Goal: Task Accomplishment & Management: Use online tool/utility

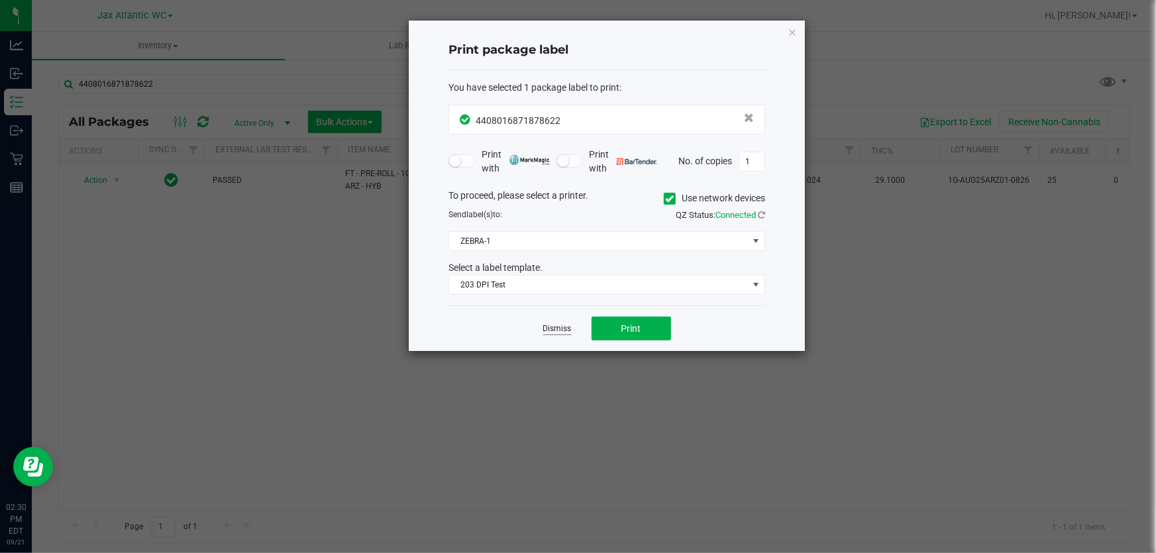
click at [555, 327] on link "Dismiss" at bounding box center [557, 328] width 28 height 11
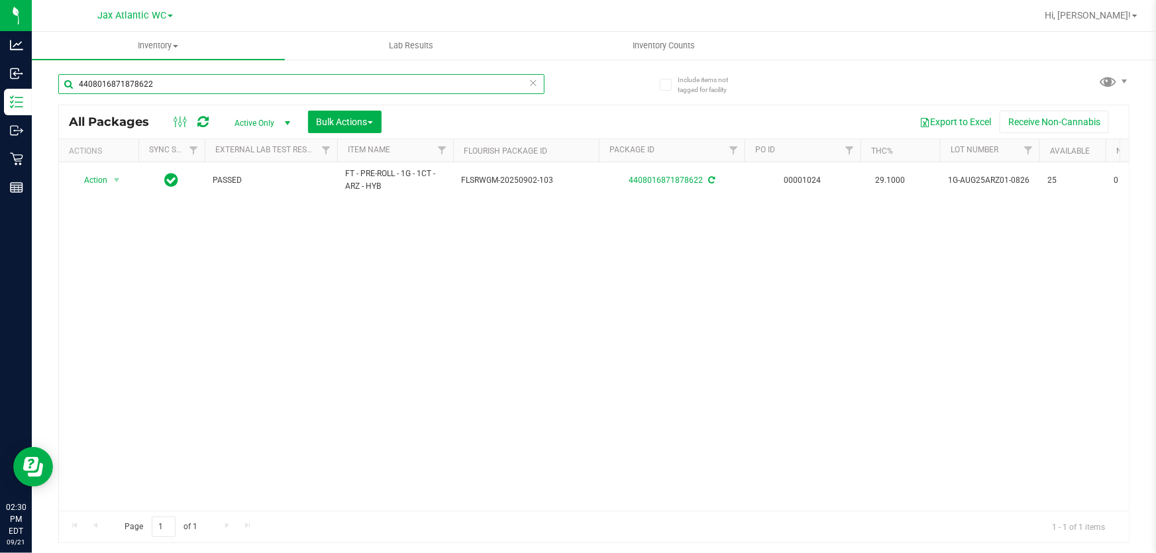
click at [262, 87] on input "4408016871878622" at bounding box center [301, 84] width 486 height 20
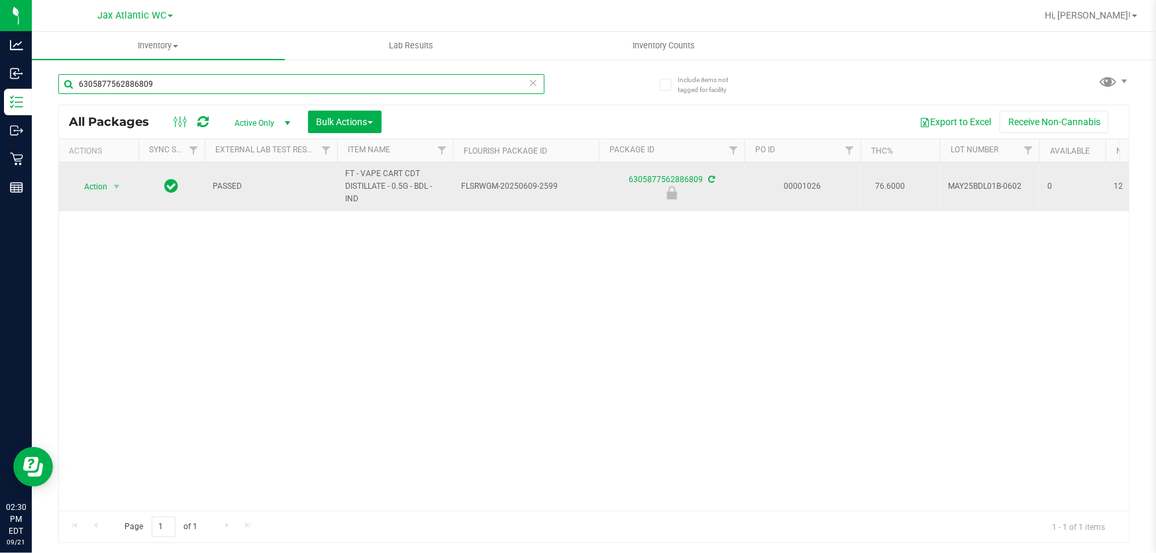
type input "6305877562886809"
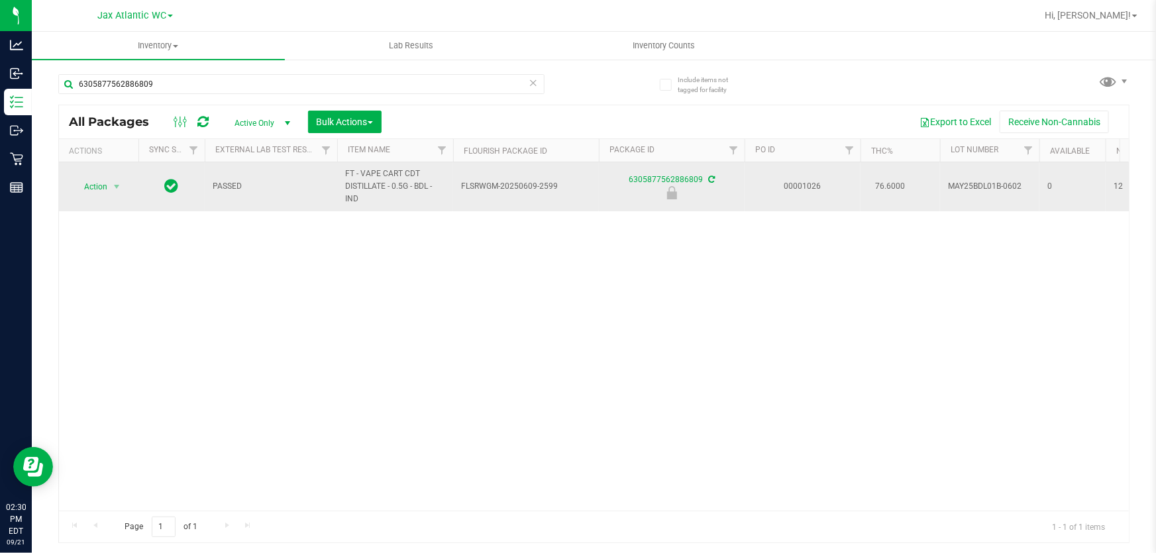
click at [103, 193] on span "Action" at bounding box center [90, 186] width 36 height 19
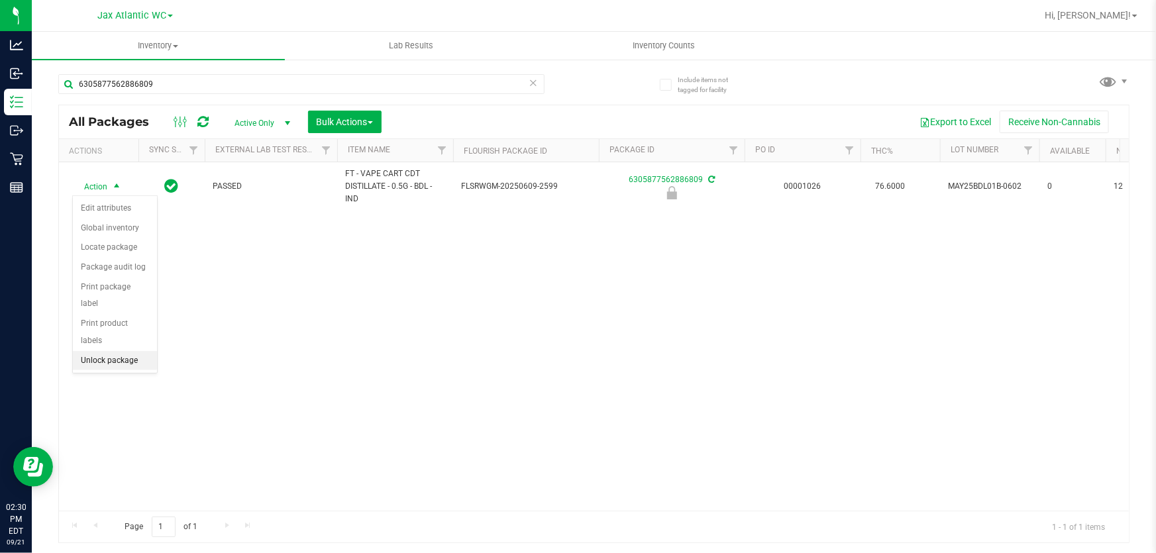
click at [101, 351] on li "Unlock package" at bounding box center [115, 361] width 84 height 20
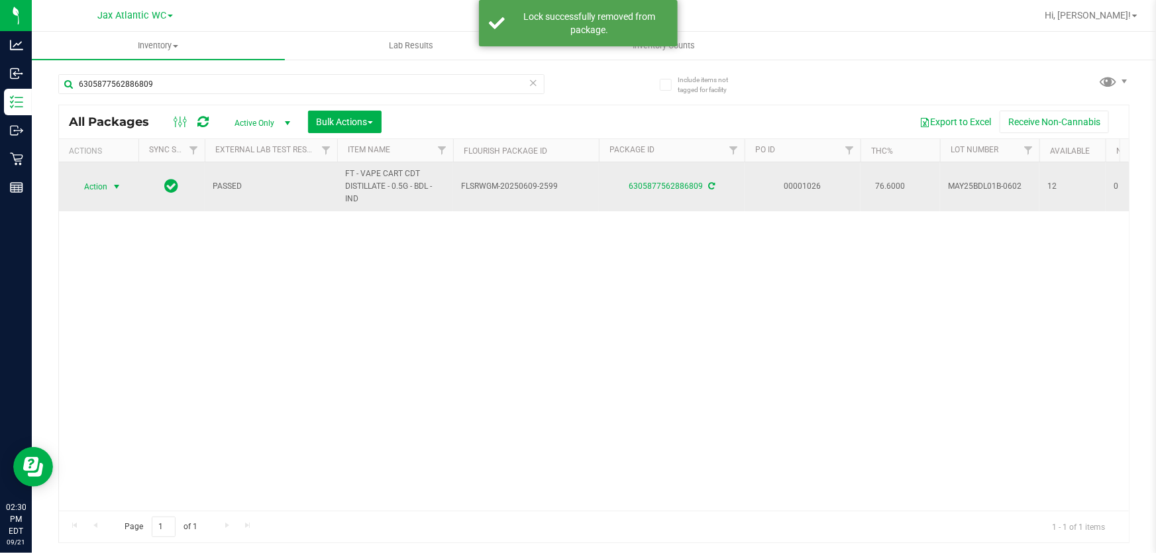
click at [106, 186] on span "Action" at bounding box center [90, 186] width 36 height 19
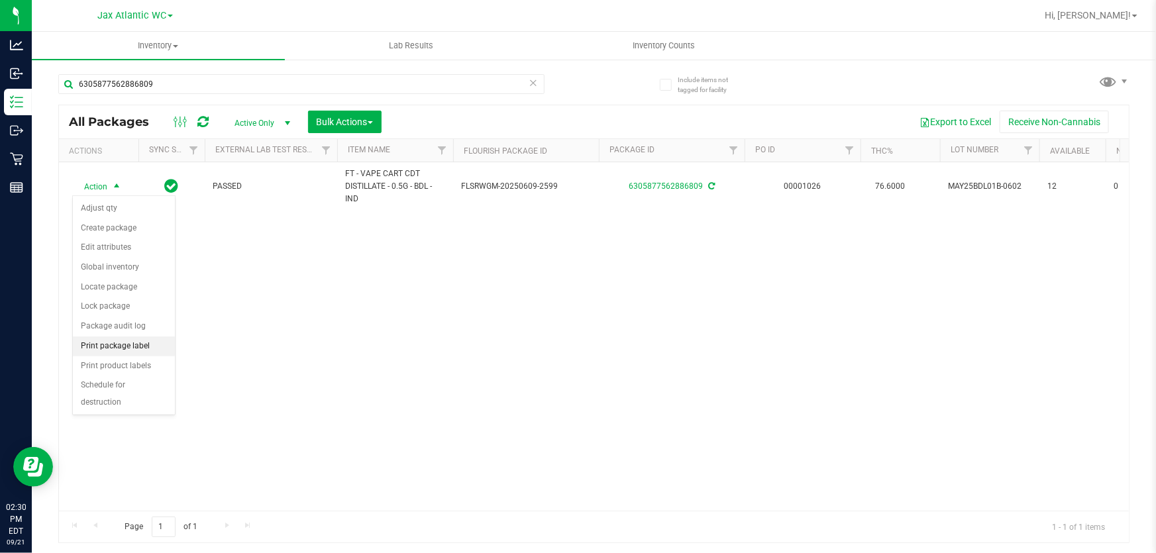
click at [132, 340] on li "Print package label" at bounding box center [124, 346] width 102 height 20
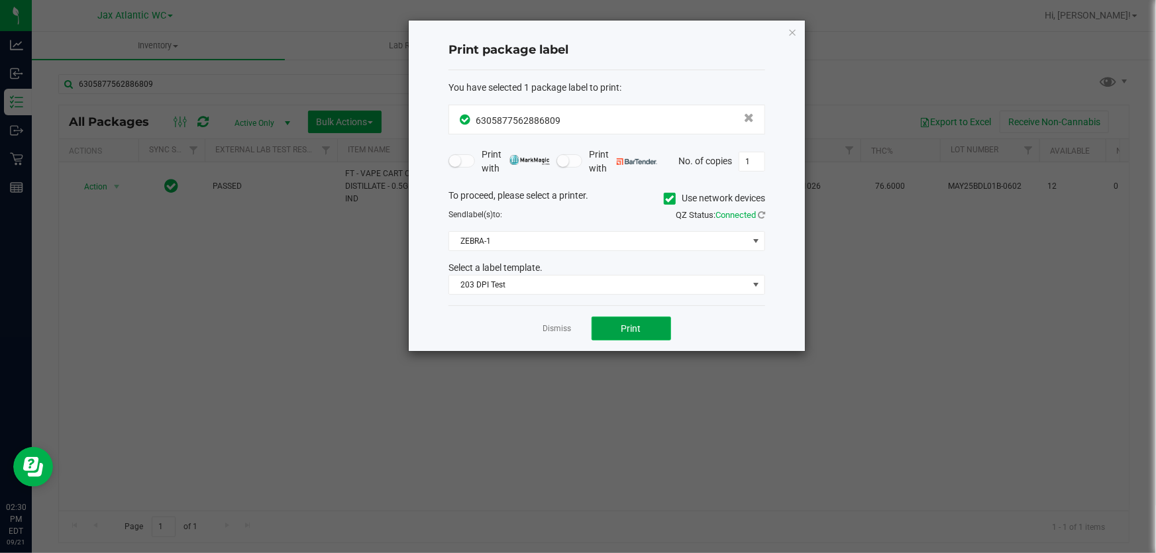
click at [617, 334] on button "Print" at bounding box center [630, 329] width 79 height 24
